Goal: Book appointment/travel/reservation

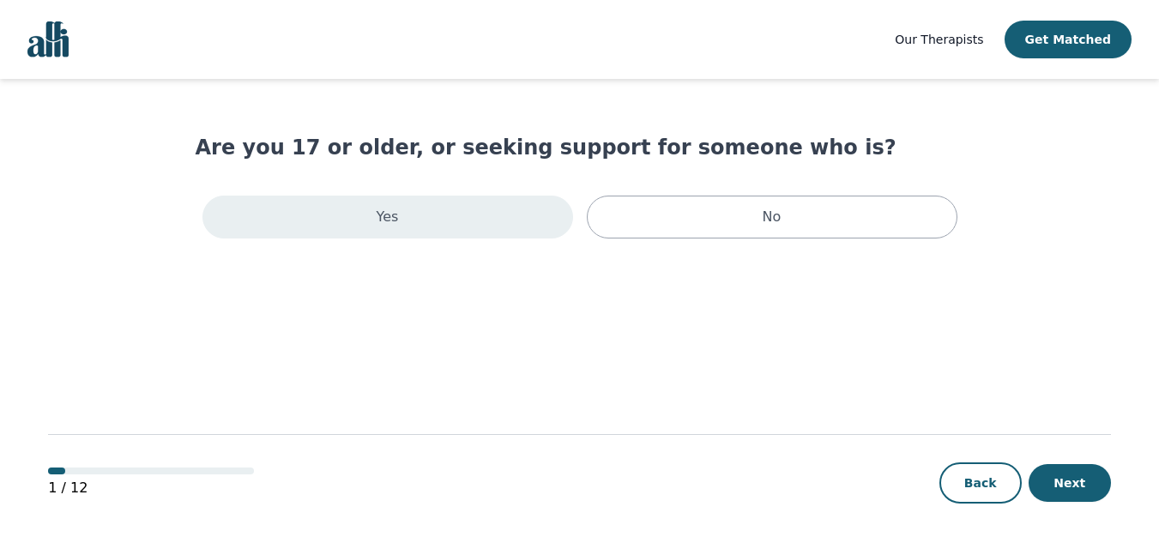
click at [567, 226] on div "Yes" at bounding box center [387, 217] width 371 height 43
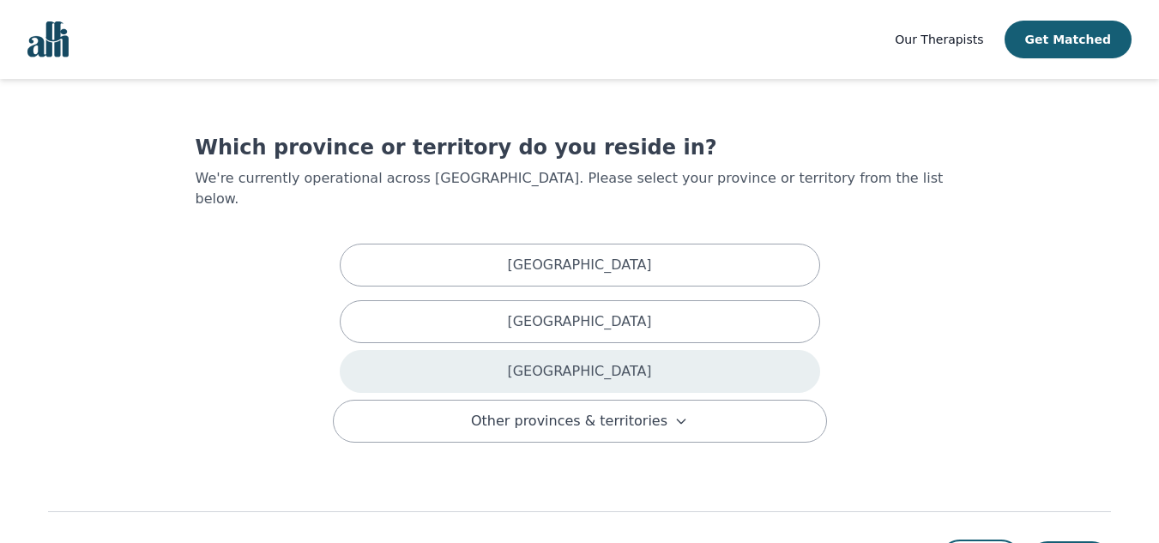
click at [551, 358] on div "[GEOGRAPHIC_DATA]" at bounding box center [580, 371] width 480 height 43
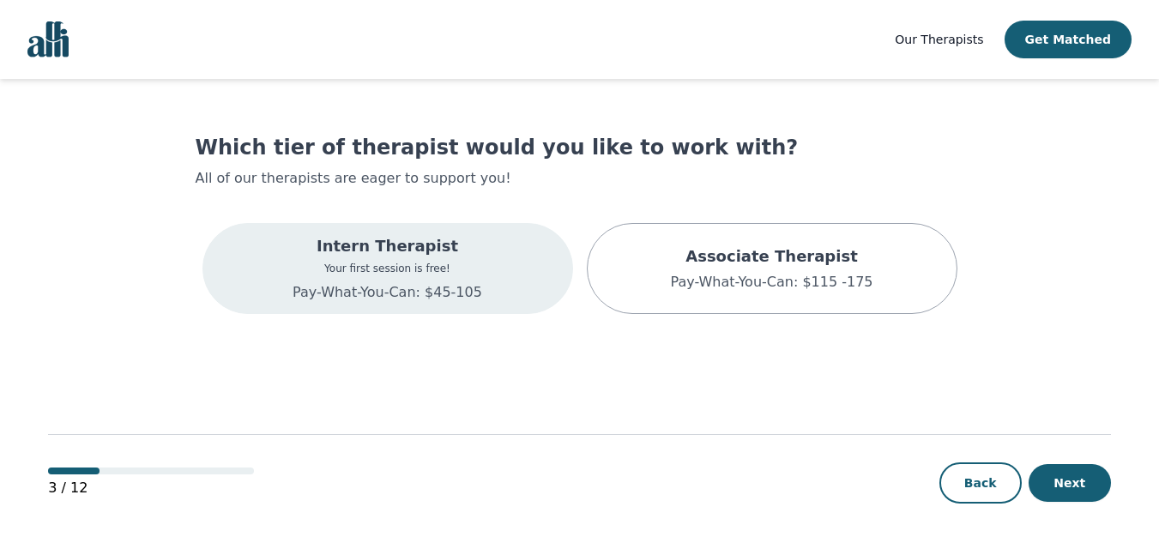
click at [445, 238] on p "Intern Therapist" at bounding box center [387, 246] width 190 height 24
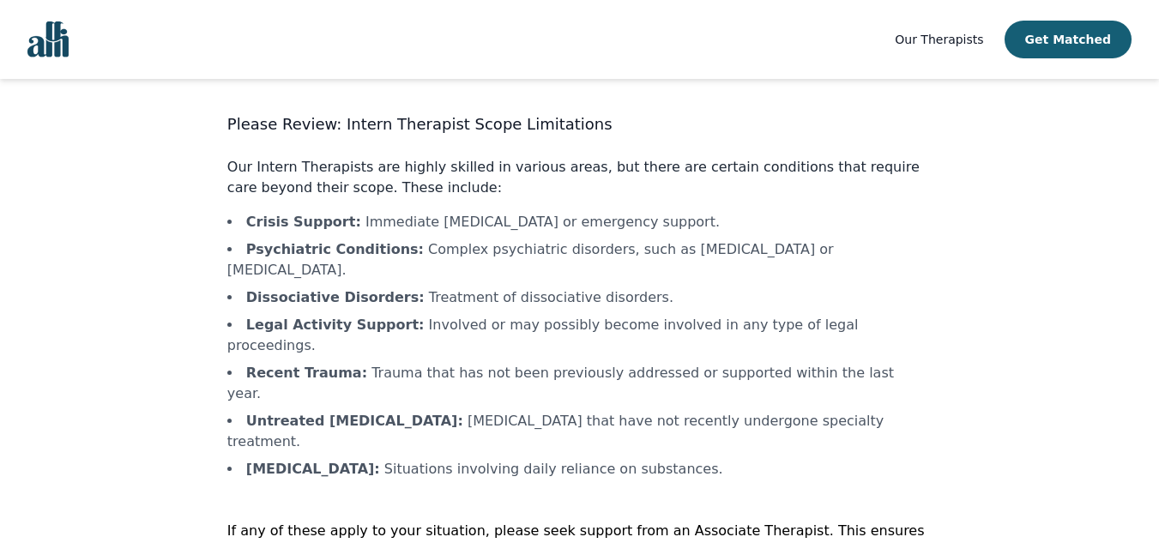
scroll to position [47, 0]
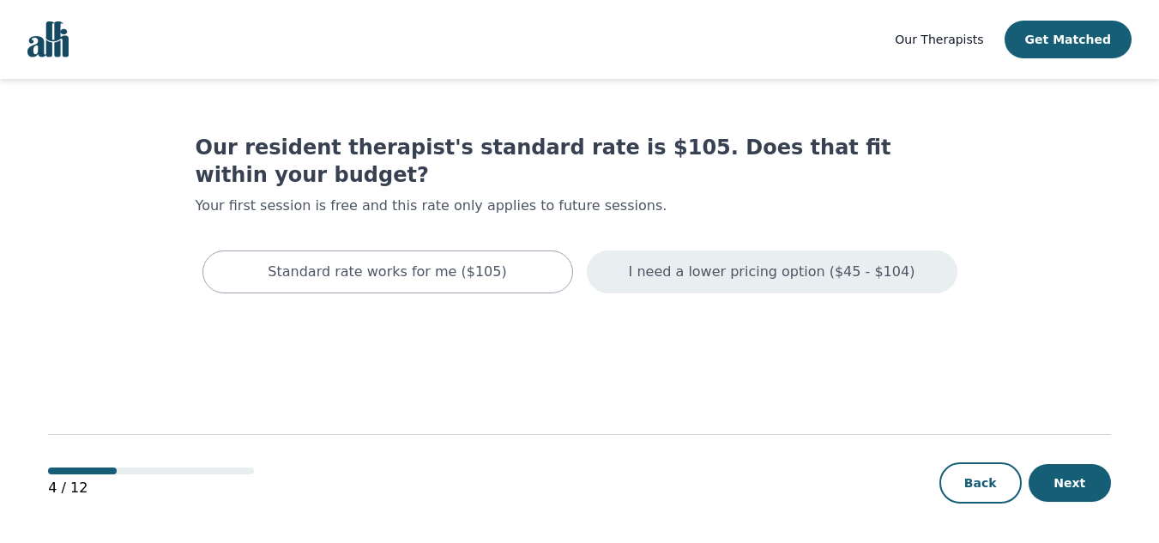
click at [678, 258] on div "I need a lower pricing option ($45 - $104)" at bounding box center [772, 271] width 371 height 43
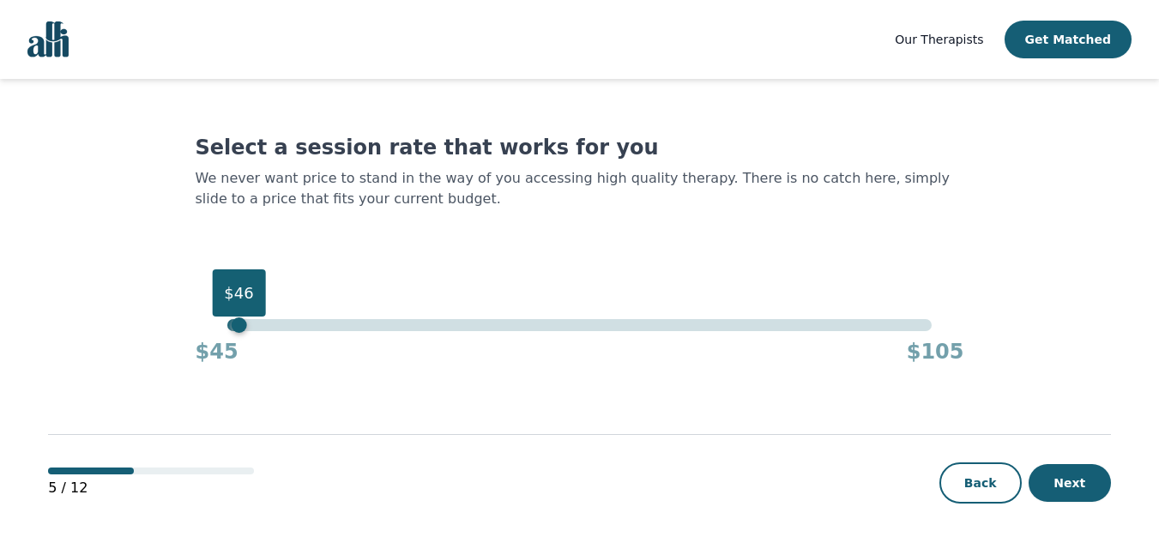
drag, startPoint x: 335, startPoint y: 324, endPoint x: 214, endPoint y: 314, distance: 122.2
click at [227, 319] on div "$46" at bounding box center [579, 325] width 704 height 12
click at [1079, 474] on button "Next" at bounding box center [1069, 483] width 82 height 38
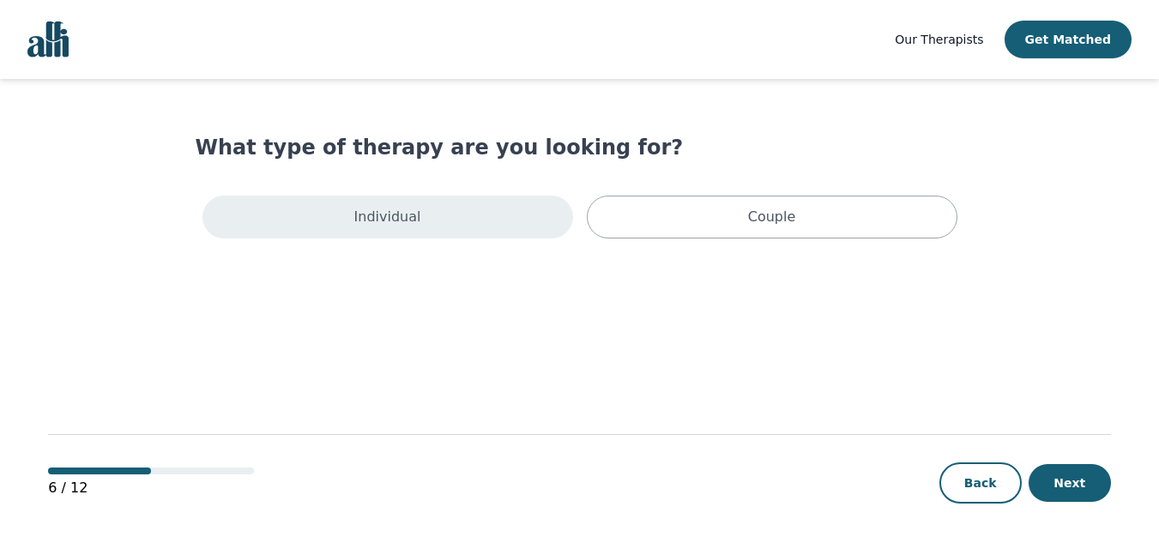
click at [477, 213] on div "Individual" at bounding box center [387, 217] width 371 height 43
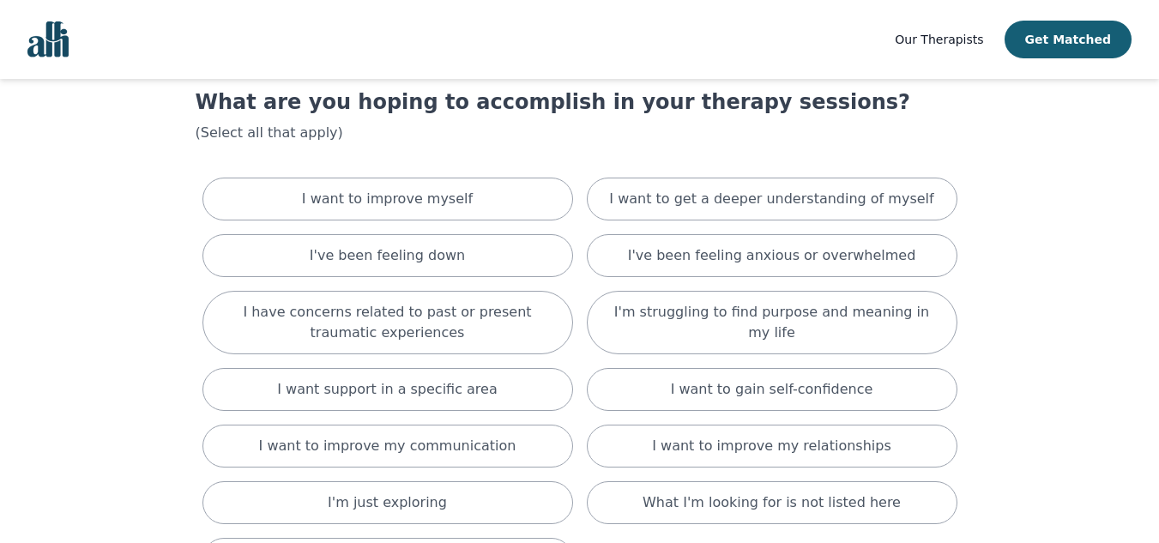
scroll to position [46, 0]
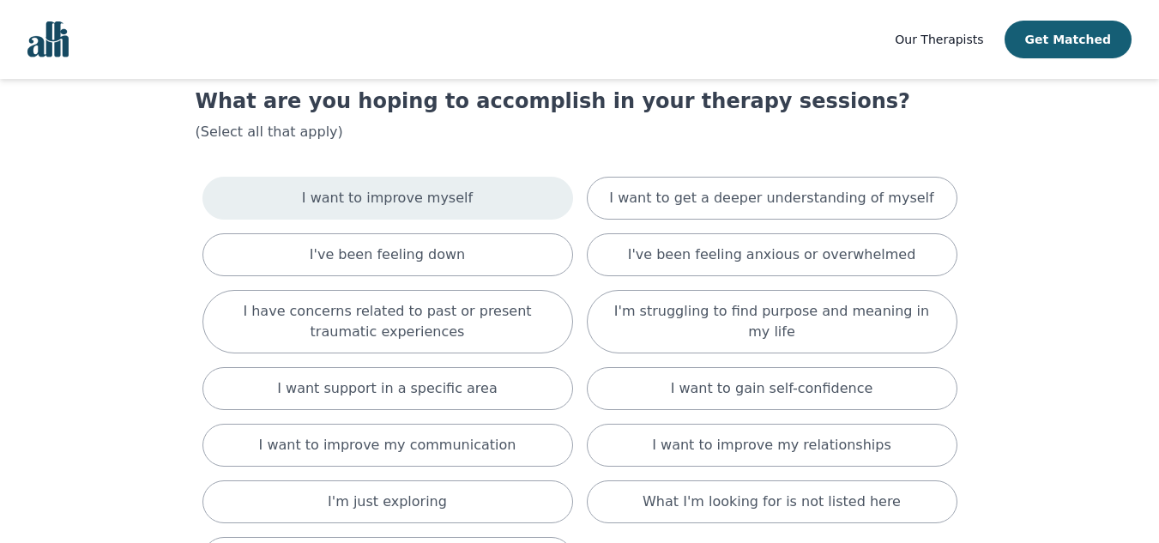
click at [529, 180] on div "I want to improve myself" at bounding box center [387, 198] width 371 height 43
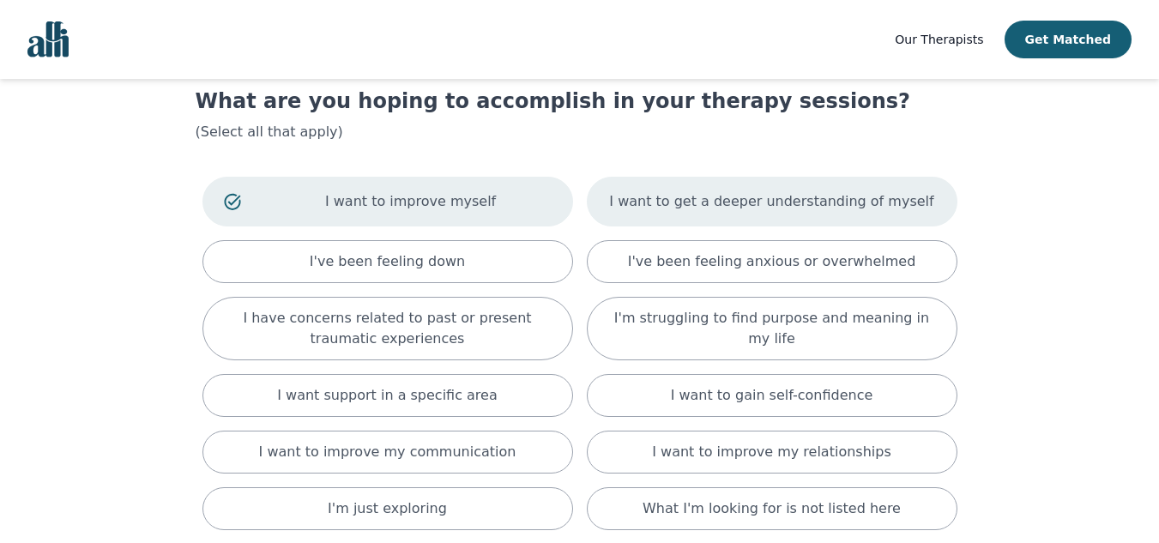
click at [680, 212] on div "I want to get a deeper understanding of myself" at bounding box center [772, 202] width 371 height 50
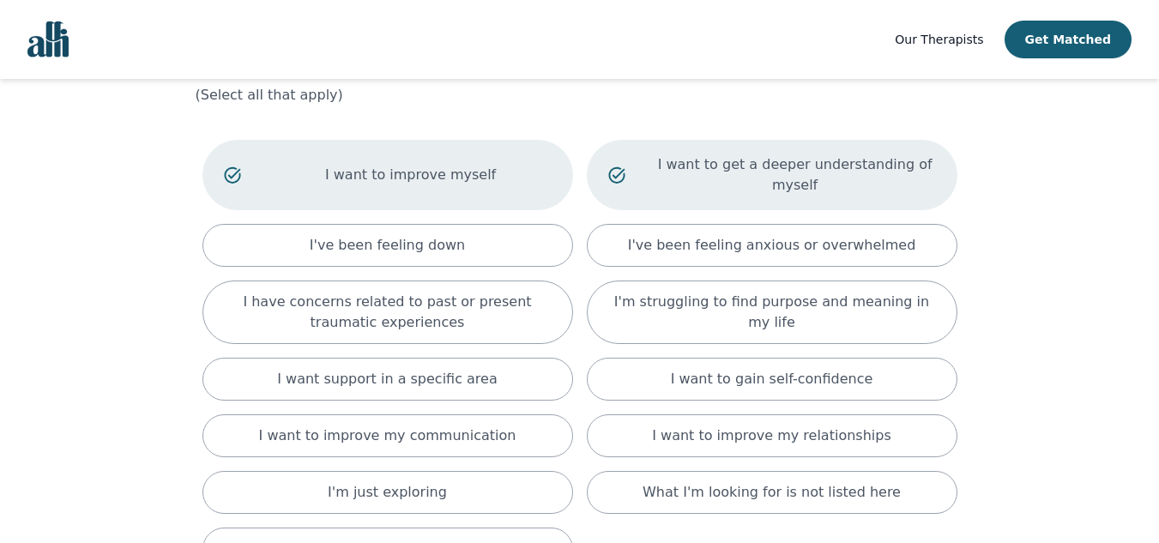
scroll to position [84, 0]
click at [573, 232] on div "I want to improve myself I want to get a deeper understanding of myself I've be…" at bounding box center [580, 354] width 768 height 444
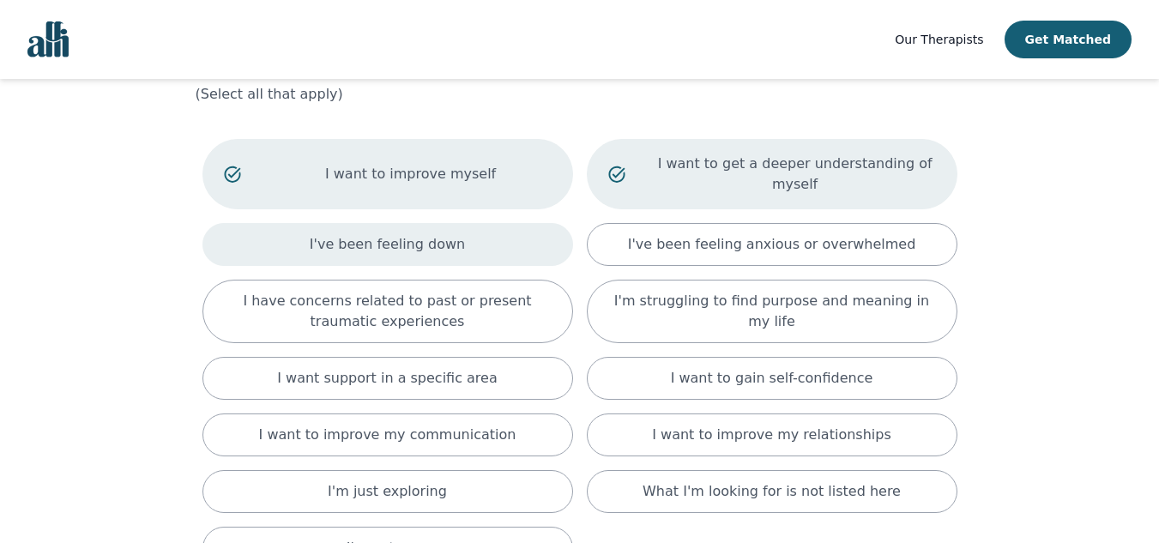
click at [534, 228] on div "I've been feeling down" at bounding box center [387, 244] width 371 height 43
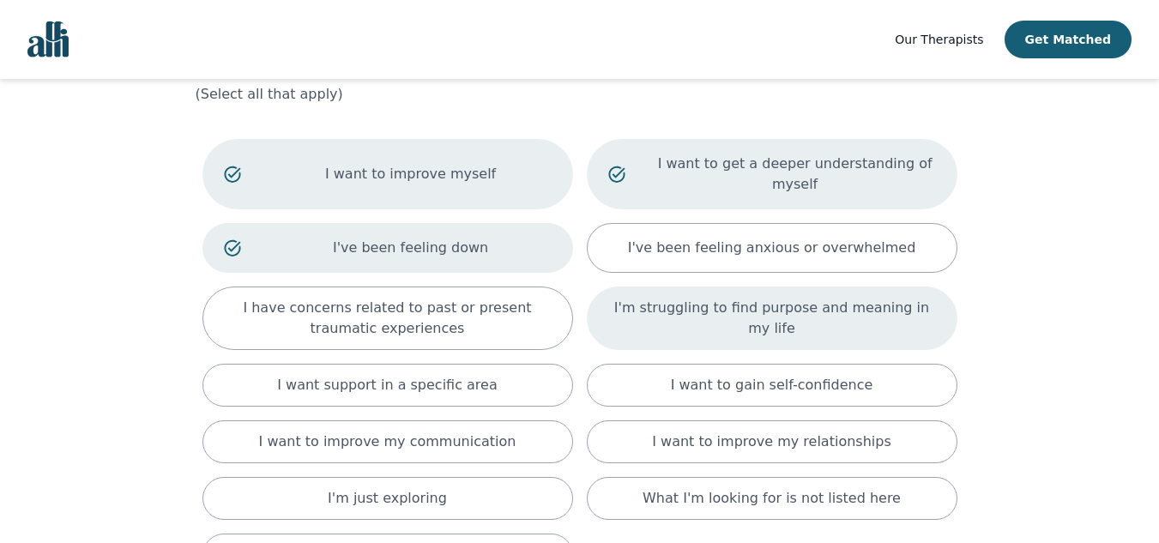
scroll to position [114, 0]
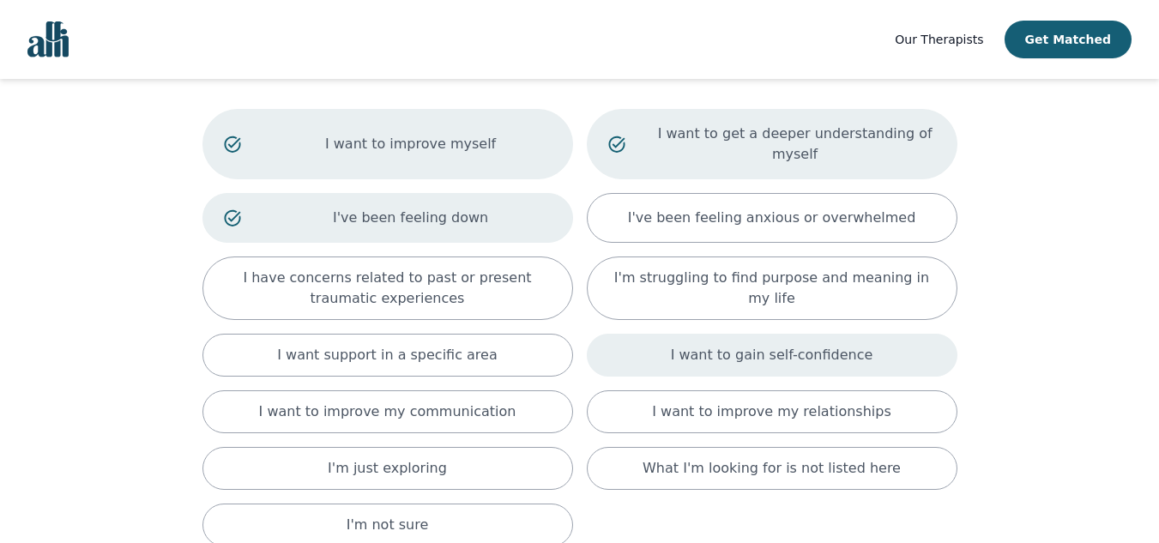
click at [841, 345] on p "I want to gain self-confidence" at bounding box center [772, 355] width 202 height 21
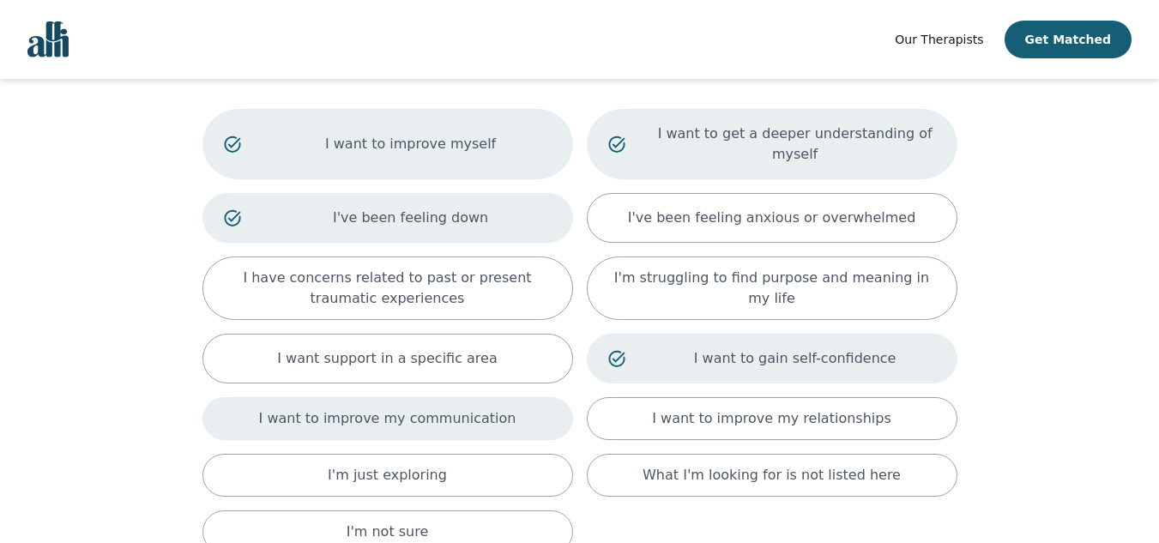
click at [553, 397] on div "I want to improve my communication" at bounding box center [387, 418] width 371 height 43
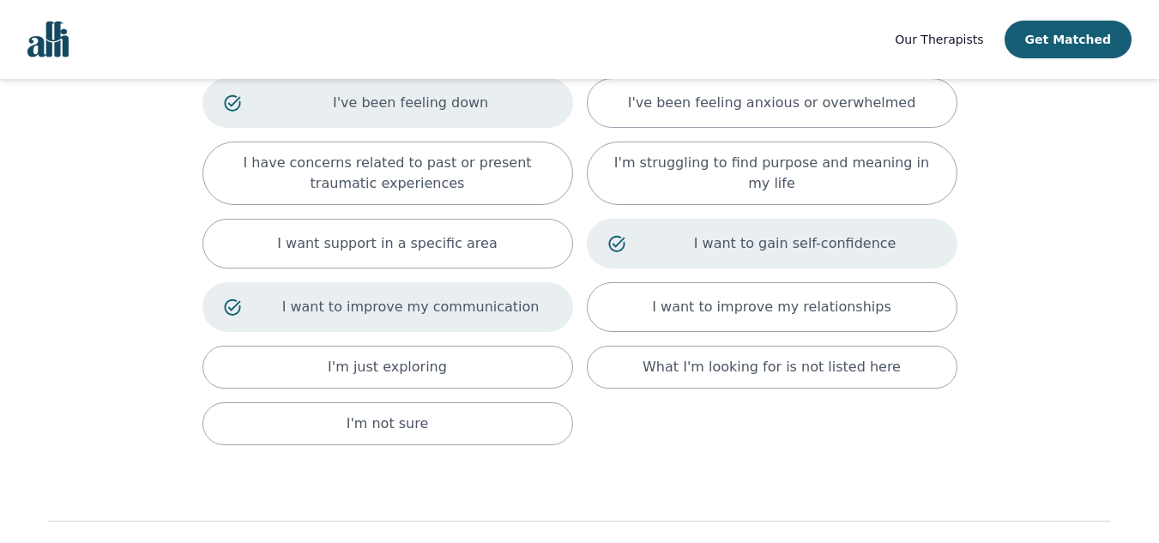
scroll to position [297, 0]
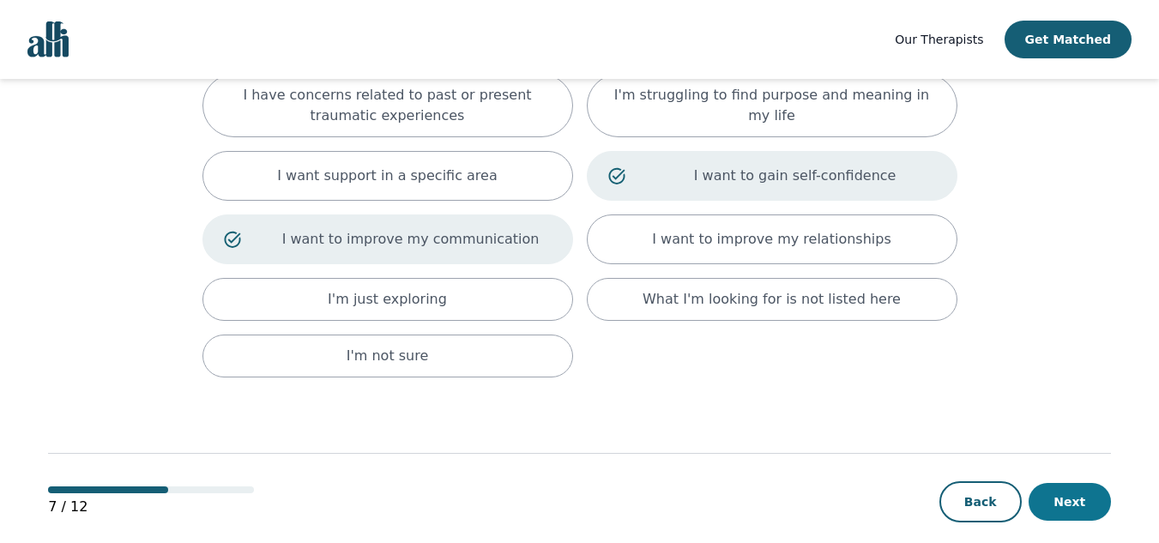
click at [1106, 485] on button "Next" at bounding box center [1069, 502] width 82 height 38
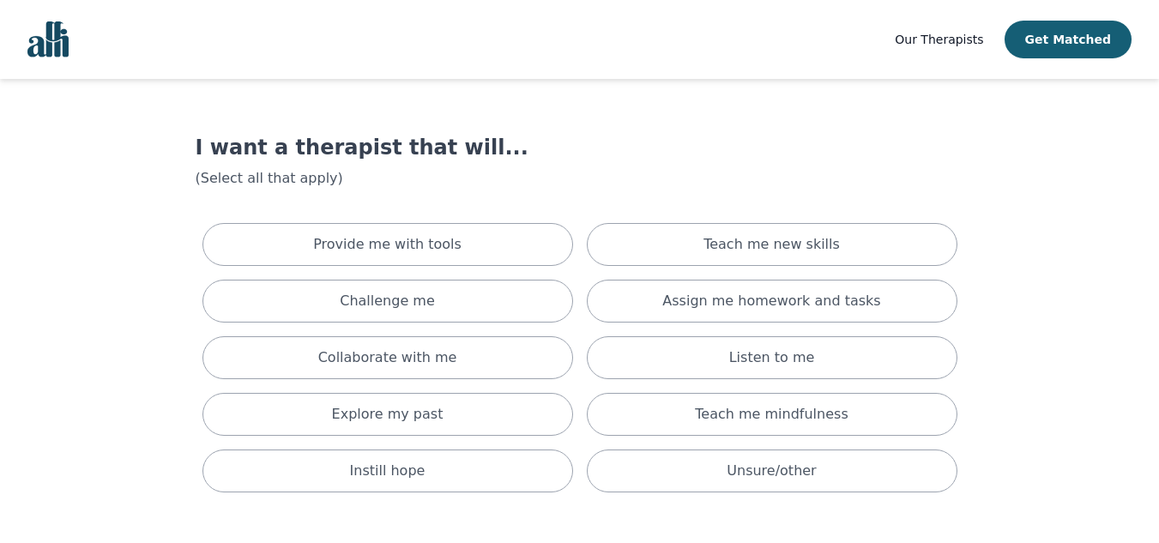
scroll to position [60, 0]
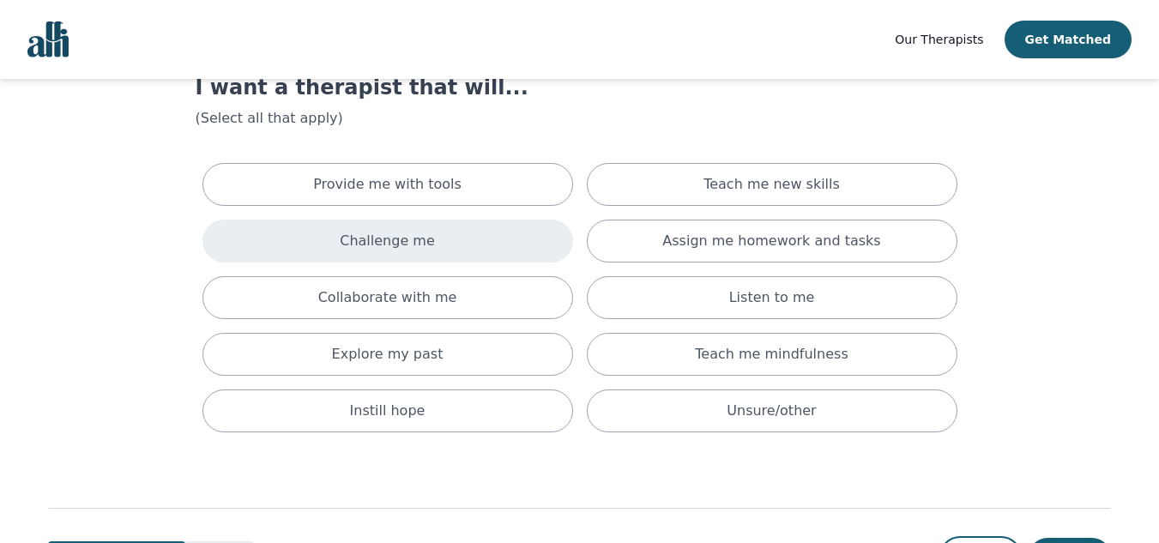
click at [509, 240] on div "Challenge me" at bounding box center [387, 241] width 371 height 43
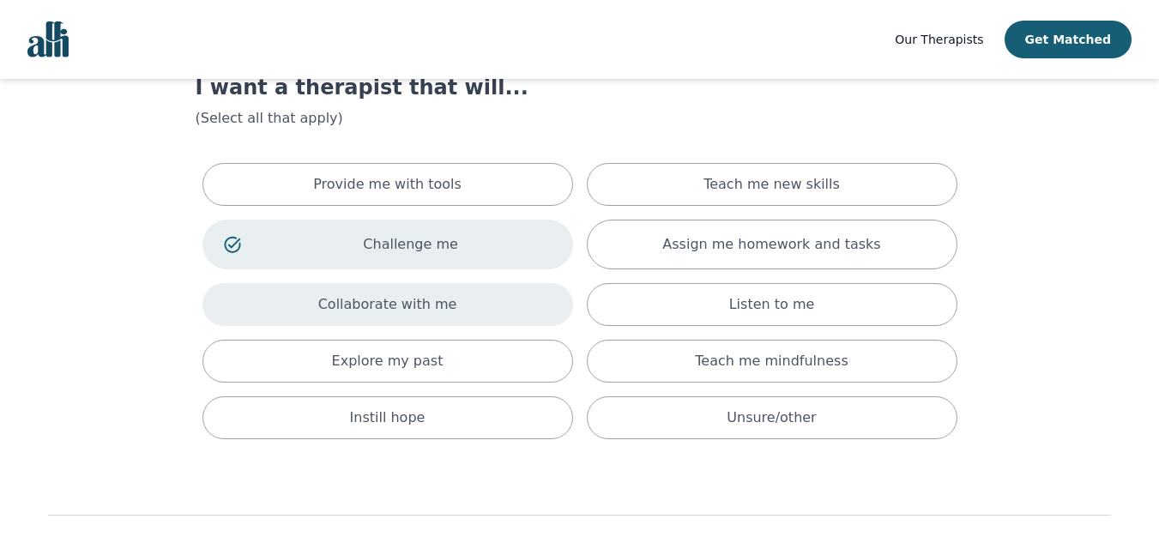
click at [516, 298] on div "Collaborate with me" at bounding box center [387, 304] width 371 height 43
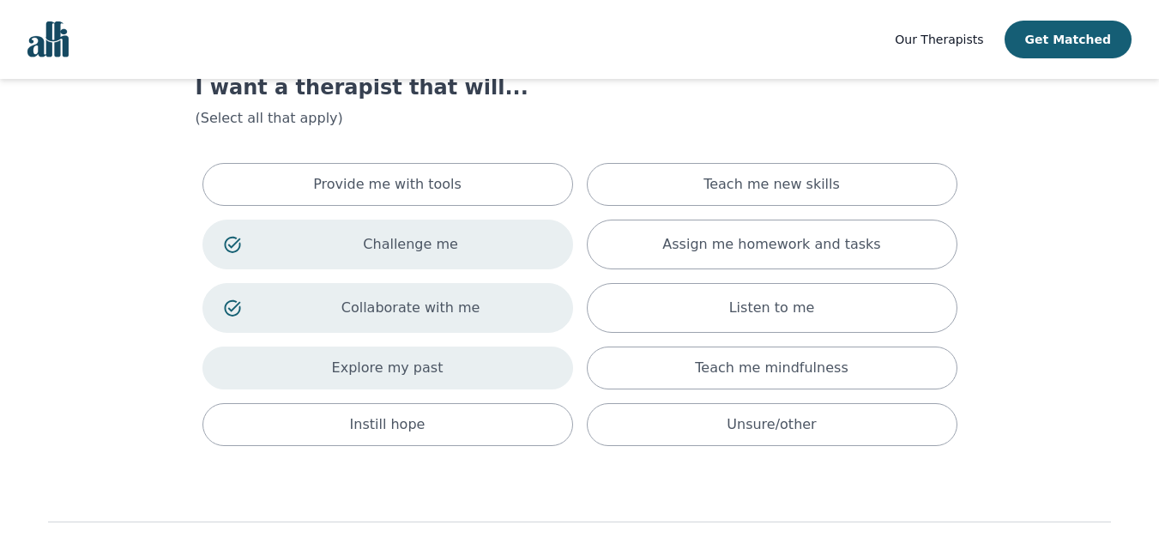
click at [523, 352] on div "Explore my past" at bounding box center [387, 367] width 371 height 43
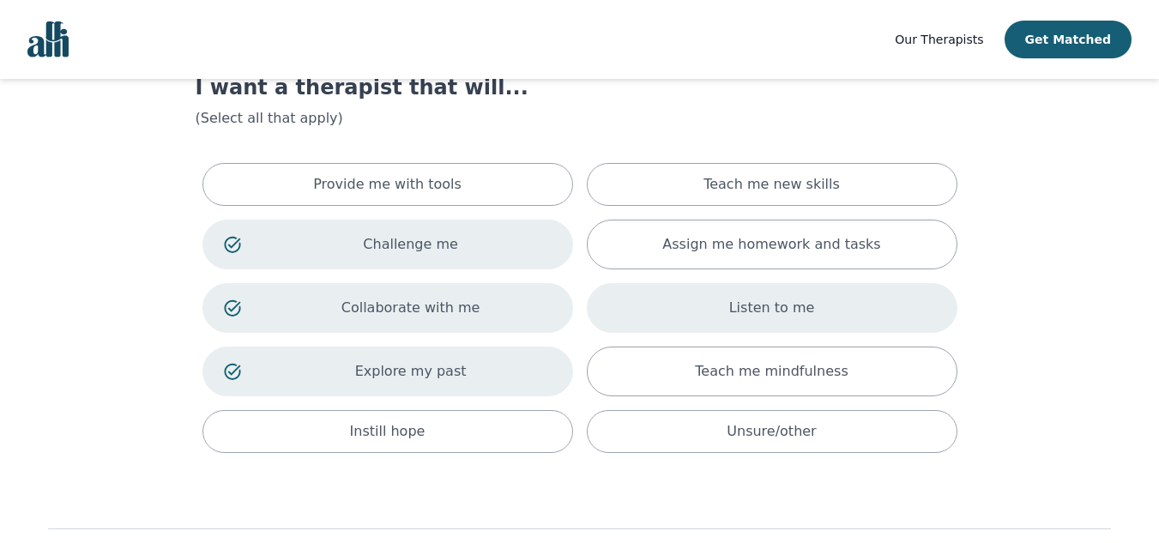
click at [716, 302] on div "Listen to me" at bounding box center [772, 308] width 371 height 50
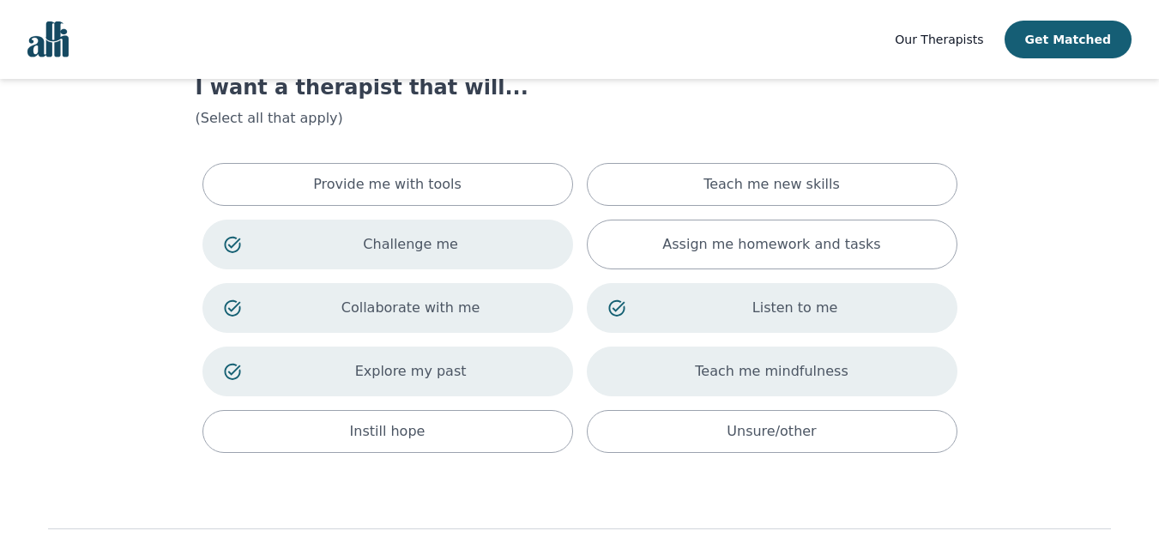
click at [868, 379] on div "Teach me mindfulness" at bounding box center [772, 371] width 371 height 50
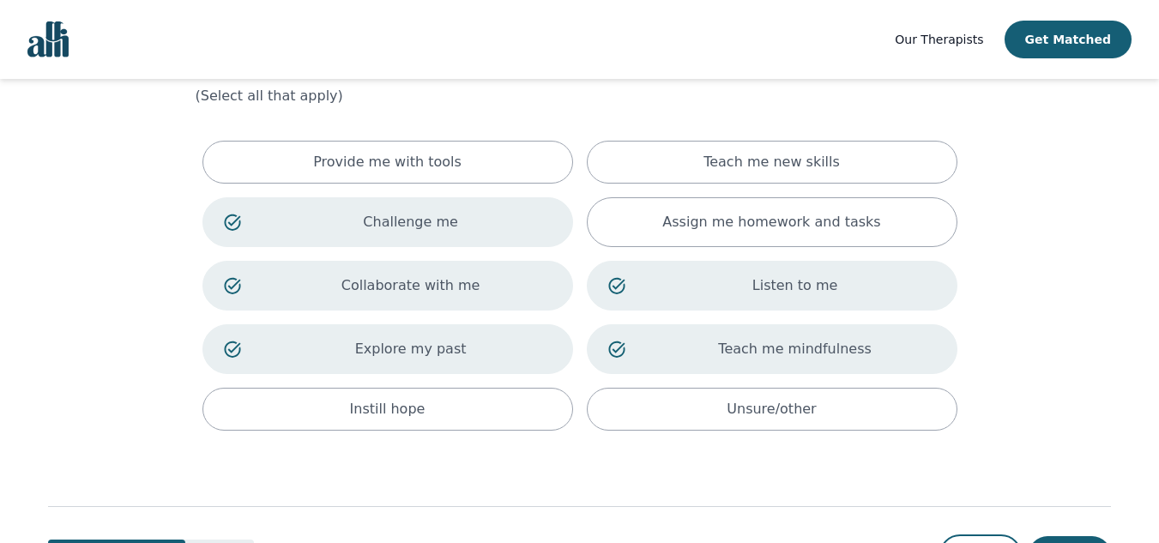
click at [941, 347] on div "Teach me mindfulness" at bounding box center [772, 349] width 371 height 50
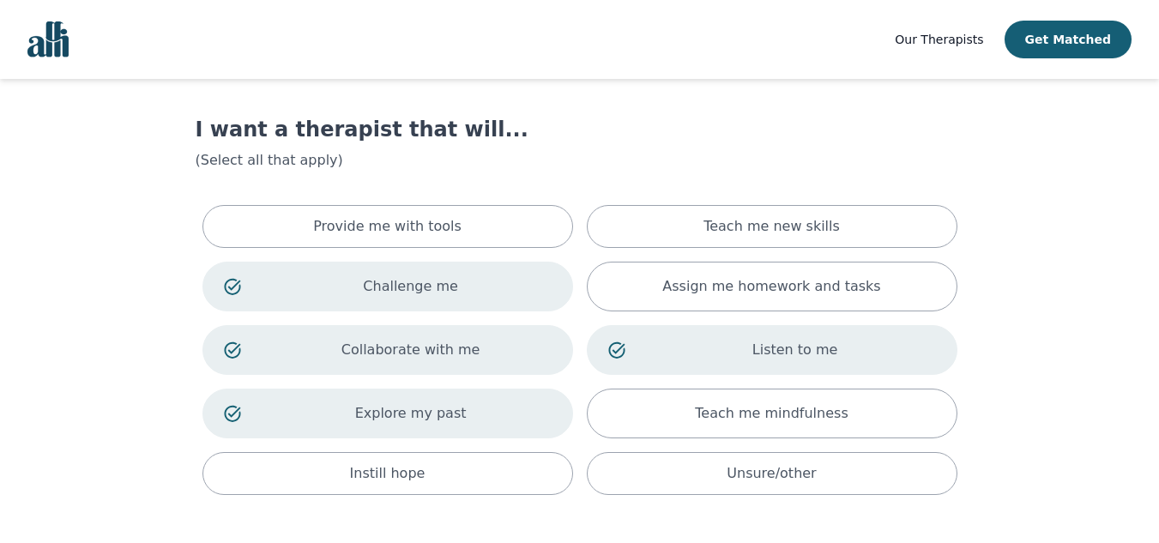
scroll to position [15, 0]
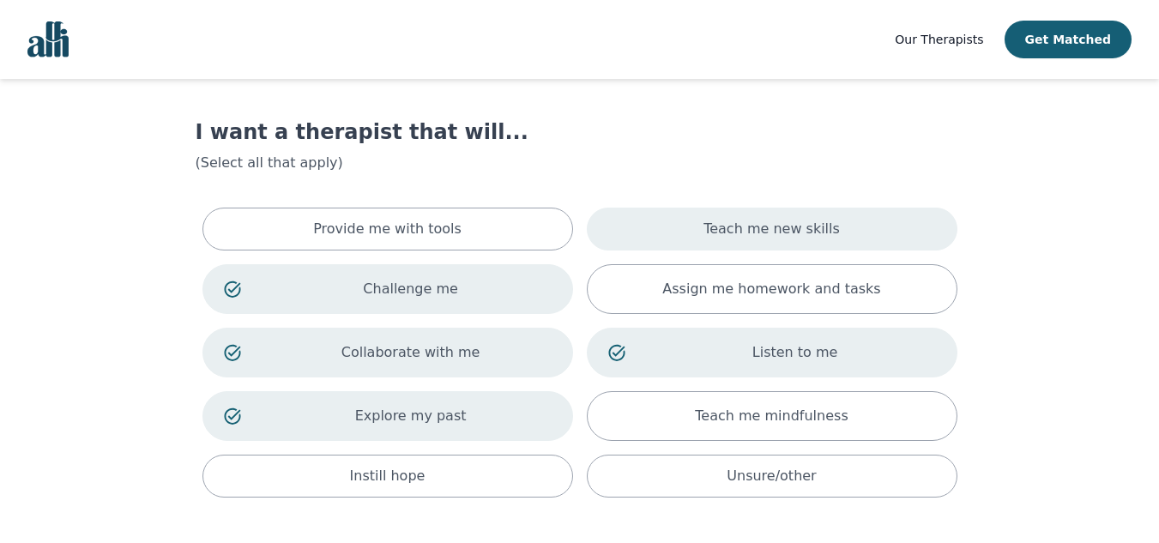
click at [894, 222] on div "Teach me new skills" at bounding box center [772, 229] width 371 height 43
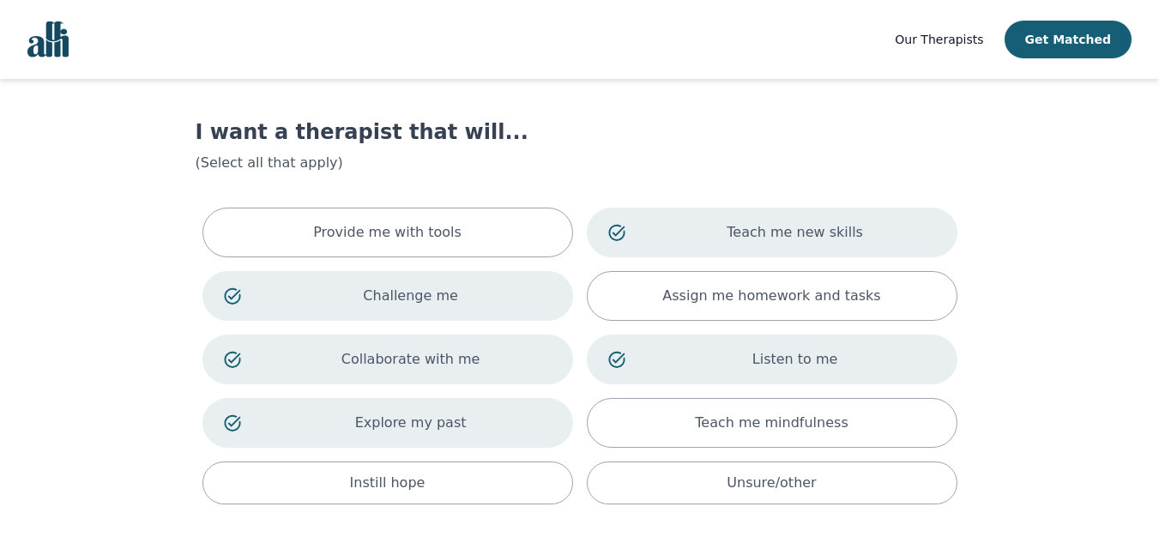
scroll to position [163, 0]
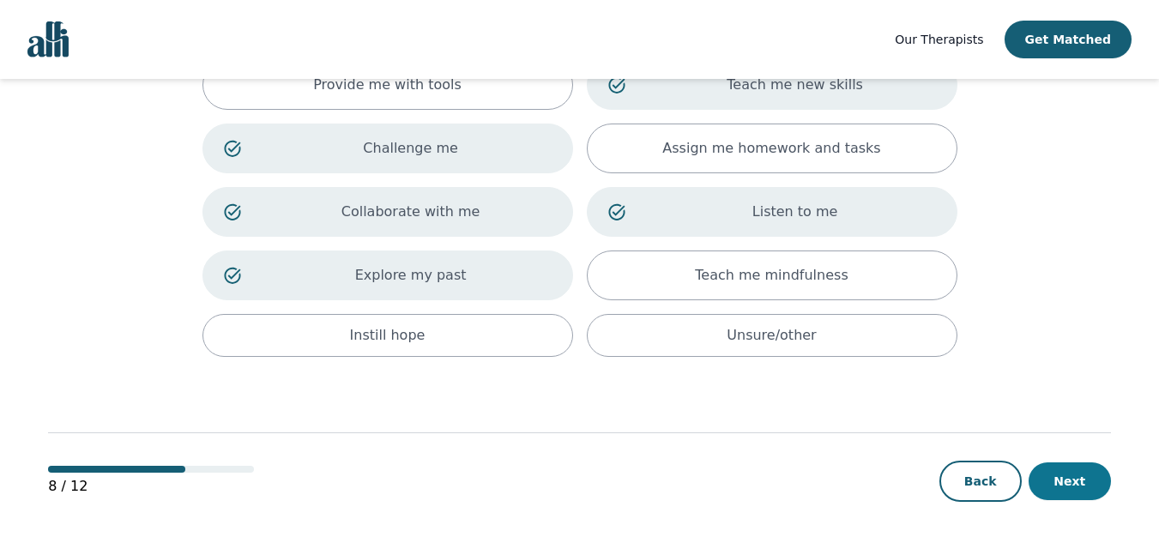
click at [1075, 472] on button "Next" at bounding box center [1069, 481] width 82 height 38
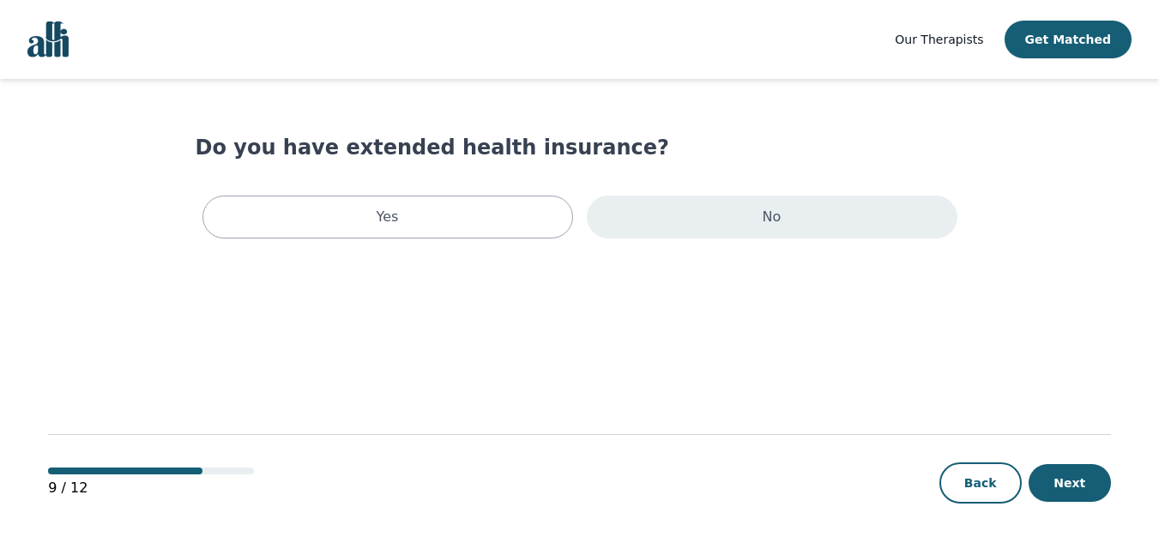
click at [660, 220] on div "No" at bounding box center [772, 217] width 371 height 43
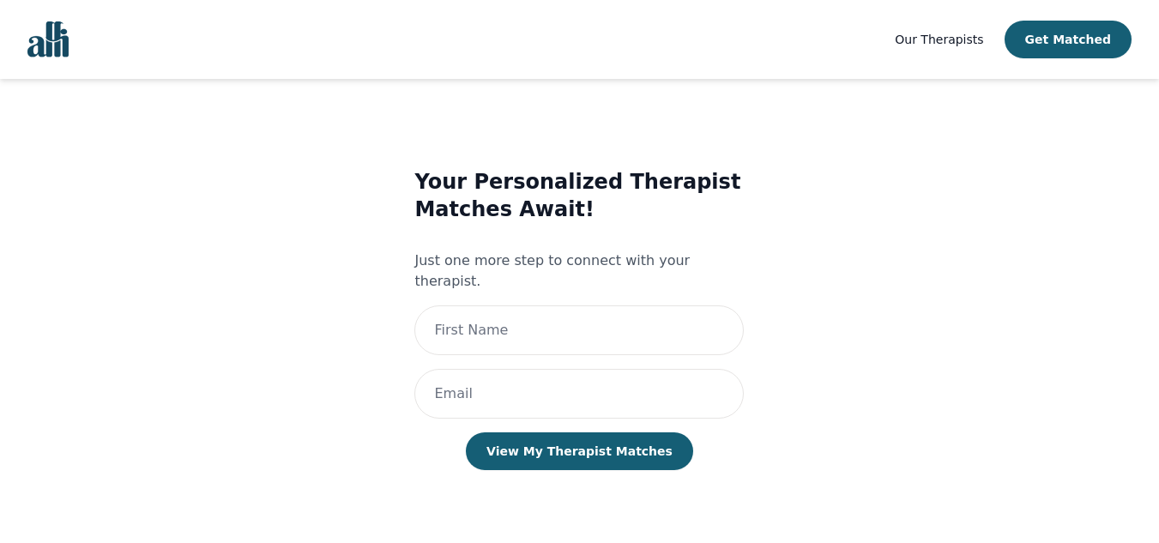
scroll to position [2, 0]
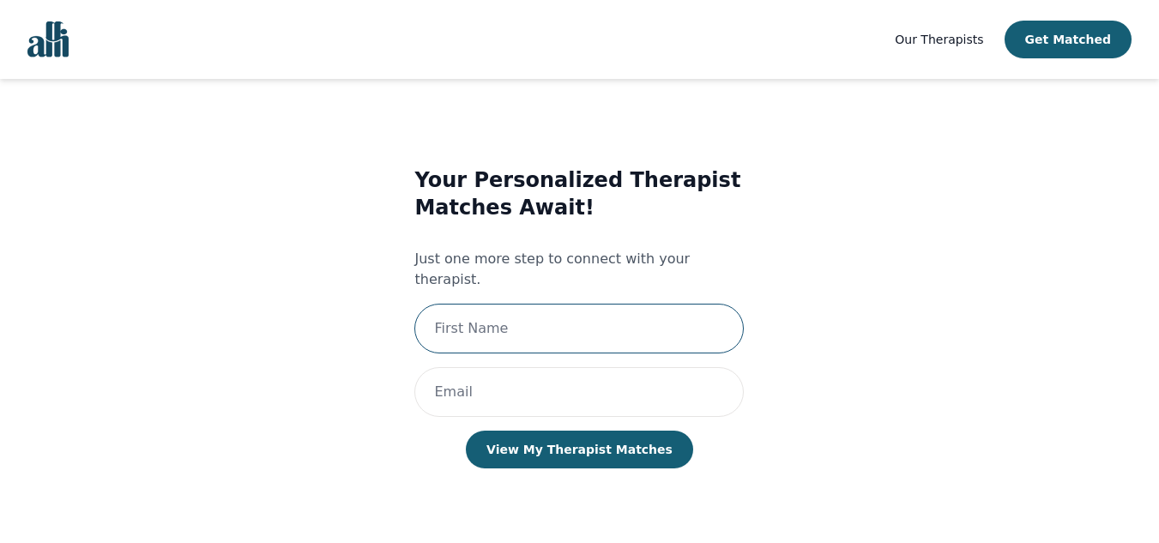
click at [586, 304] on input "text" at bounding box center [578, 329] width 329 height 50
type input "Neha"
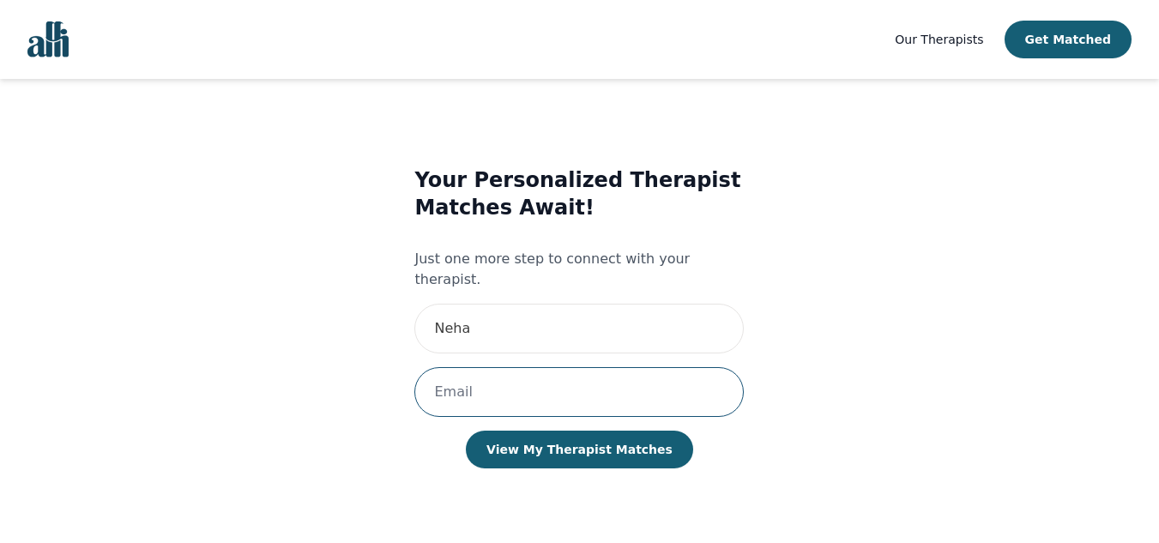
click at [442, 367] on input "email" at bounding box center [578, 392] width 329 height 50
type input "[EMAIL_ADDRESS][DOMAIN_NAME]"
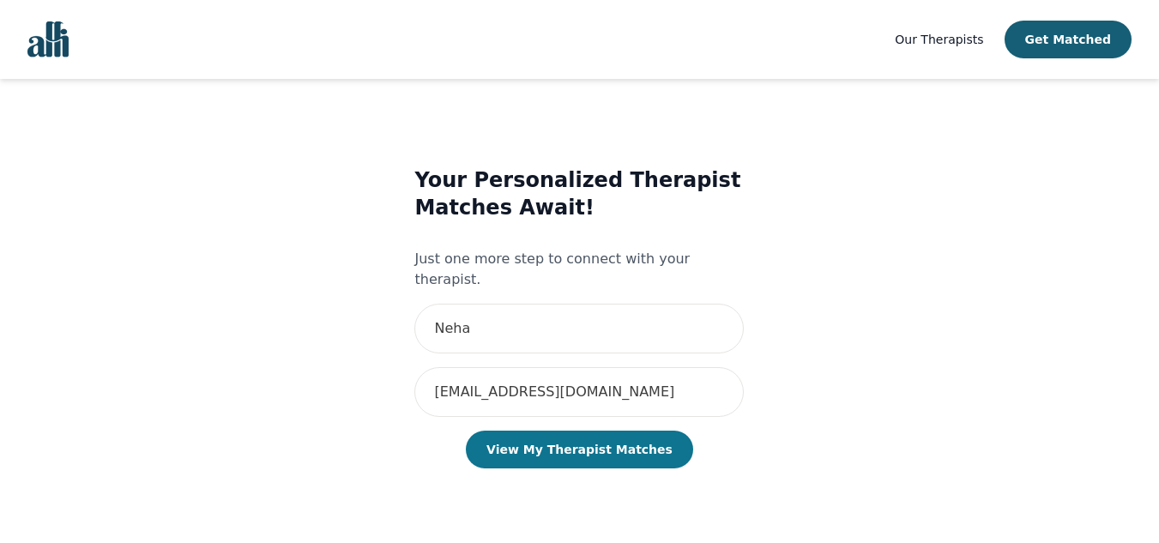
click at [597, 438] on button "View My Therapist Matches" at bounding box center [579, 450] width 227 height 38
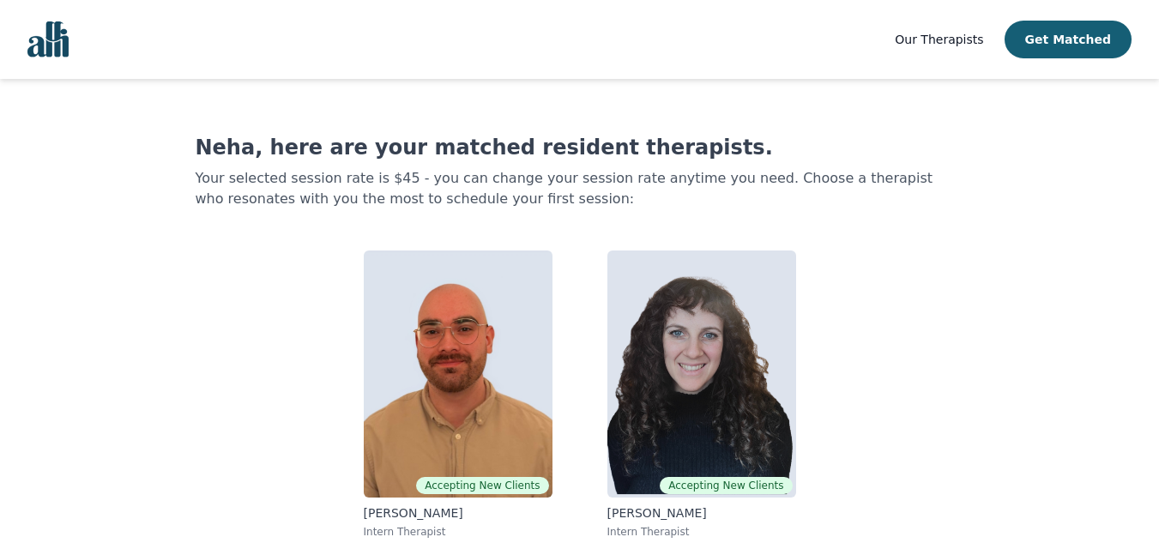
scroll to position [352, 0]
